Goal: Find specific page/section: Find specific page/section

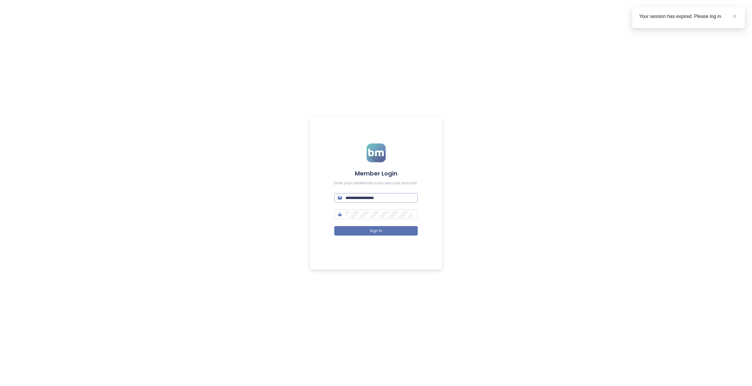
click at [384, 195] on input "**********" at bounding box center [380, 198] width 69 height 6
type input "*"
type input "**********"
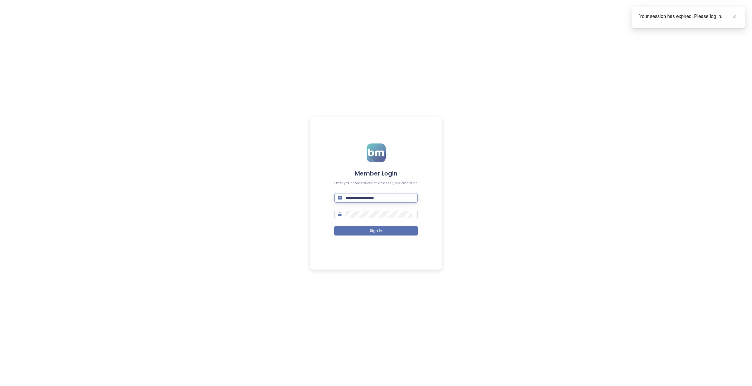
click at [334, 226] on button "Sign In" at bounding box center [375, 230] width 83 height 9
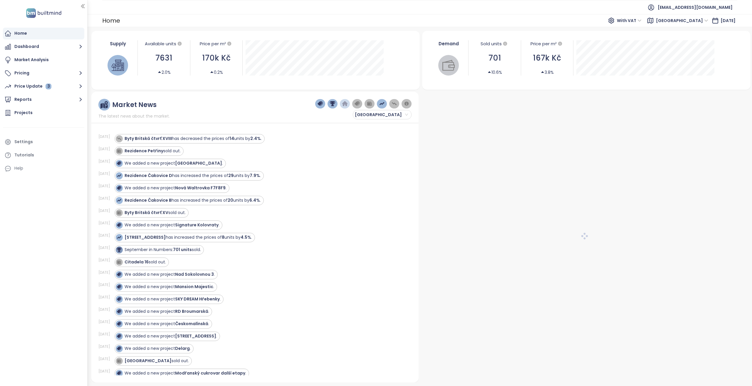
click at [49, 45] on button "Dashboard" at bounding box center [43, 47] width 81 height 12
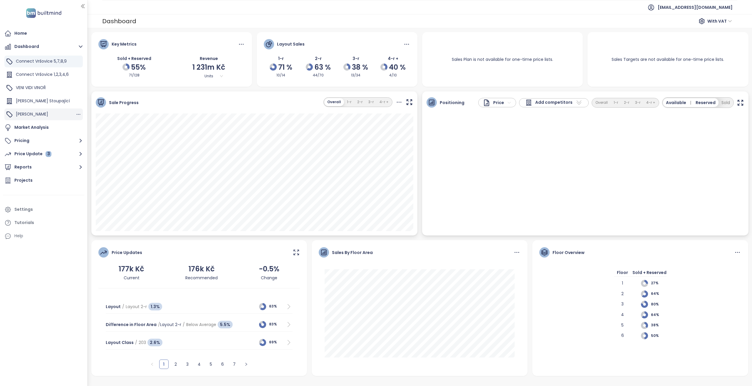
click at [38, 115] on div "[PERSON_NAME]" at bounding box center [43, 114] width 78 height 12
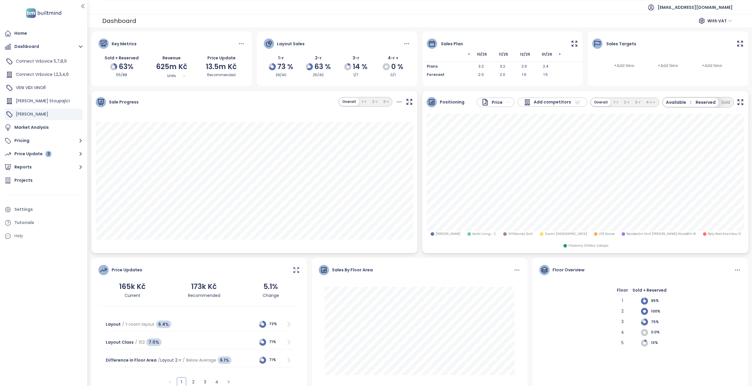
drag, startPoint x: 566, startPoint y: 54, endPoint x: 547, endPoint y: 58, distance: 18.8
click at [547, 58] on div "< 10/25 11/25 12/25 01/26 >" at bounding box center [502, 56] width 161 height 9
click at [582, 45] on div "Sales Plan" at bounding box center [502, 39] width 161 height 17
click at [575, 44] on icon at bounding box center [574, 43] width 7 height 7
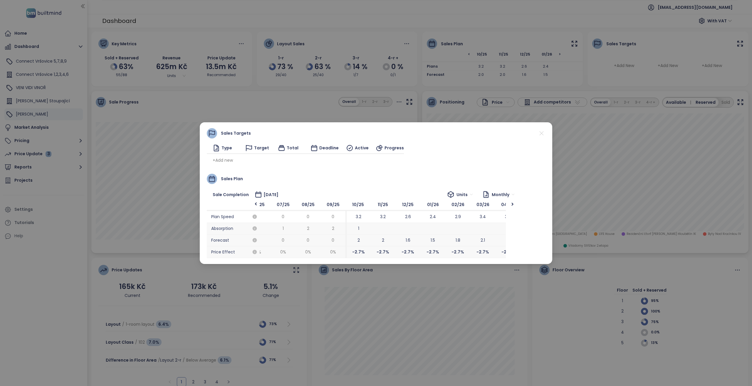
scroll to position [0, 388]
drag, startPoint x: 311, startPoint y: 240, endPoint x: 233, endPoint y: 261, distance: 80.9
click at [541, 134] on icon at bounding box center [541, 133] width 7 height 7
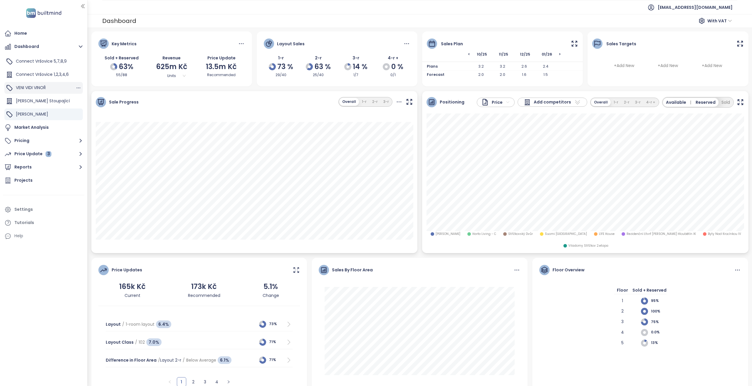
click at [49, 93] on div "VENI VIDI VINOŘ" at bounding box center [43, 88] width 78 height 12
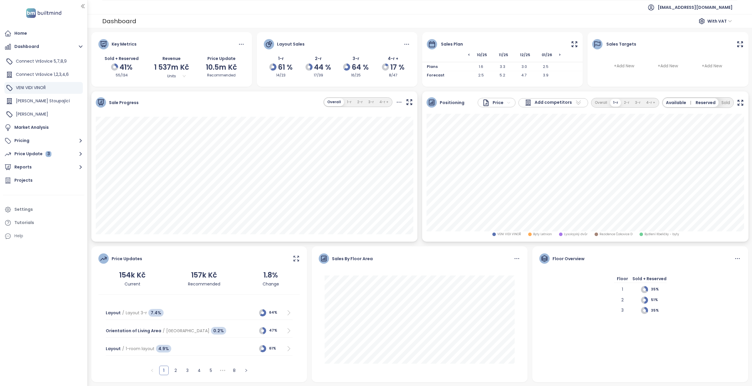
click at [578, 44] on icon at bounding box center [574, 44] width 7 height 7
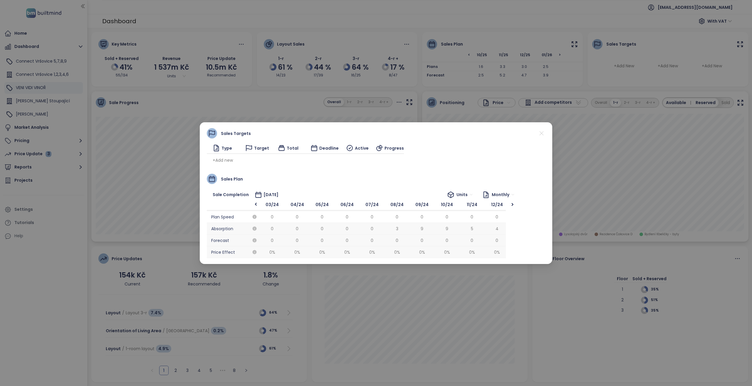
scroll to position [0, 400]
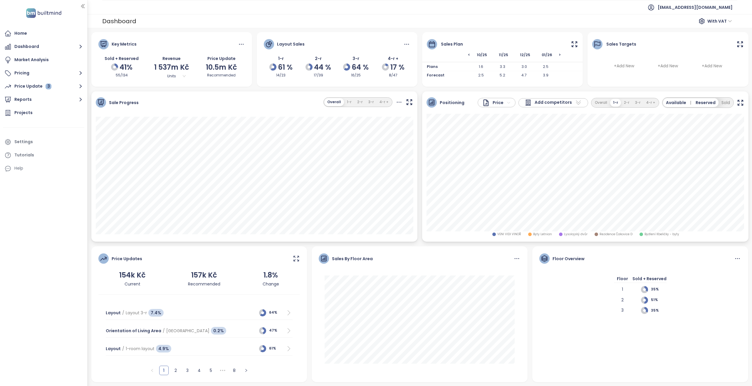
click at [575, 47] on icon at bounding box center [574, 44] width 7 height 7
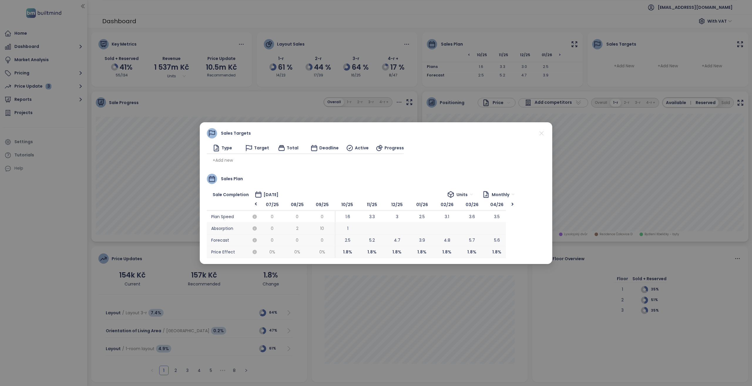
click at [541, 134] on icon at bounding box center [541, 133] width 7 height 7
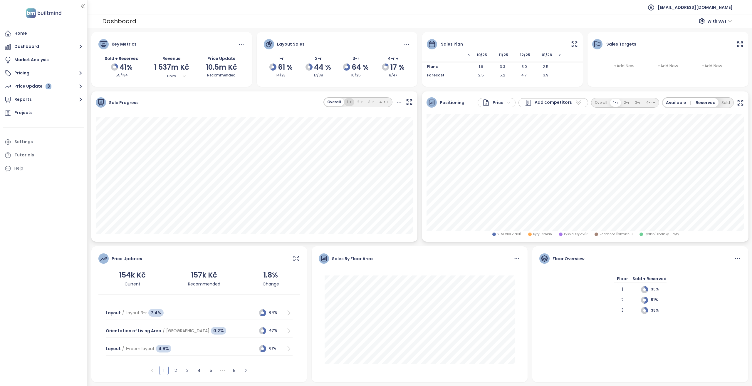
click at [350, 101] on button "1-r" at bounding box center [349, 102] width 10 height 8
click at [336, 104] on button "Overall" at bounding box center [334, 102] width 18 height 8
click at [351, 100] on button "1-r" at bounding box center [349, 102] width 10 height 8
click at [333, 104] on button "Overall" at bounding box center [334, 102] width 18 height 8
